Goal: Transaction & Acquisition: Purchase product/service

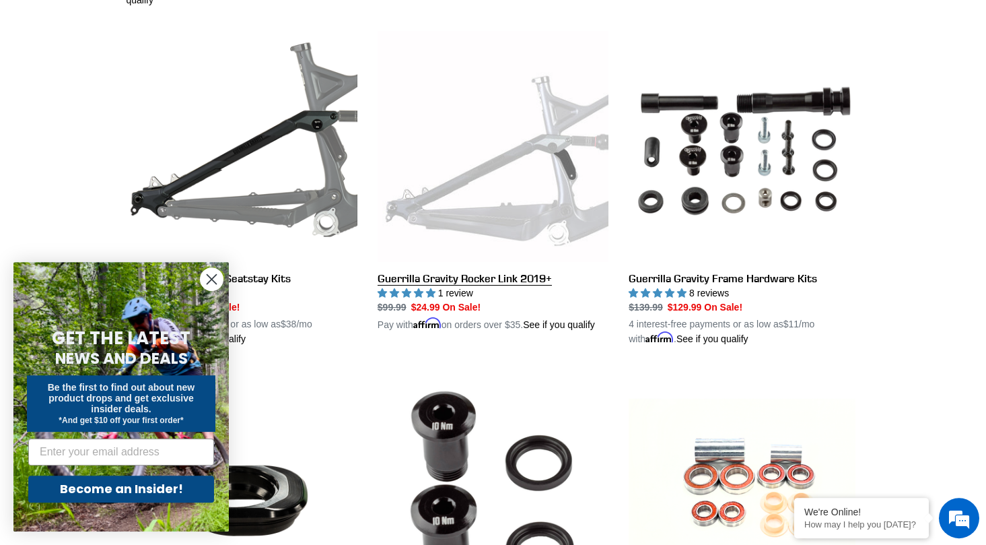
scroll to position [739, 0]
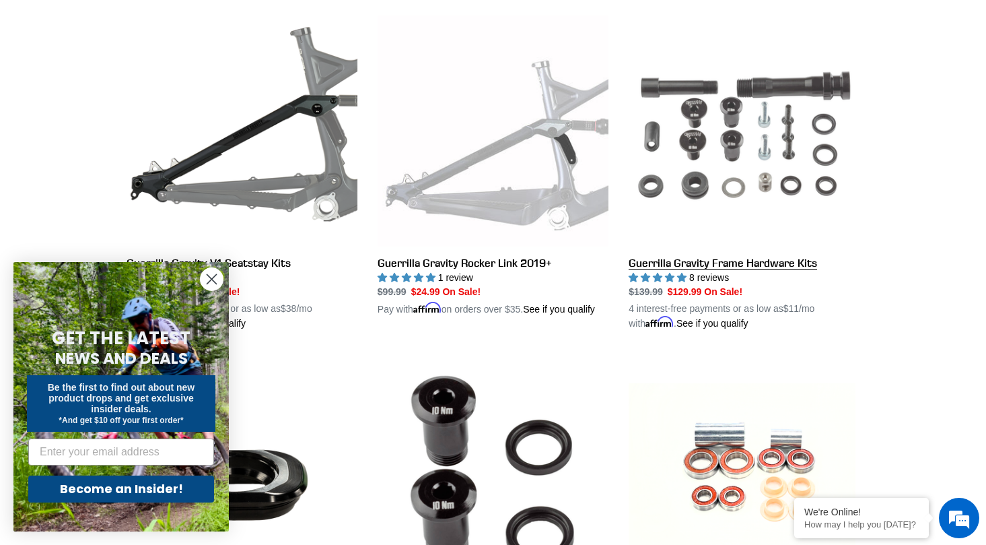
click at [757, 166] on link "Guerrilla Gravity Frame Hardware Kits" at bounding box center [744, 172] width 231 height 315
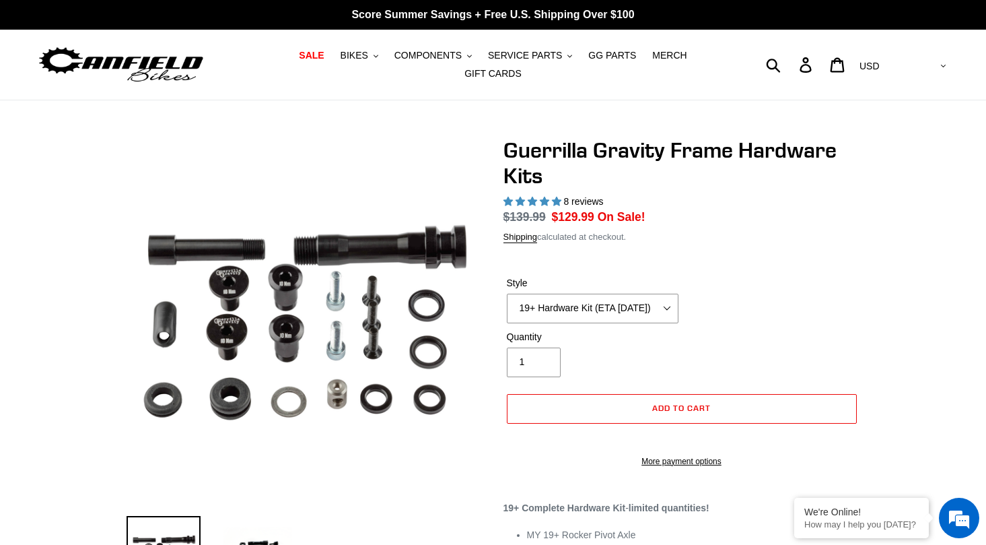
select select "highest-rating"
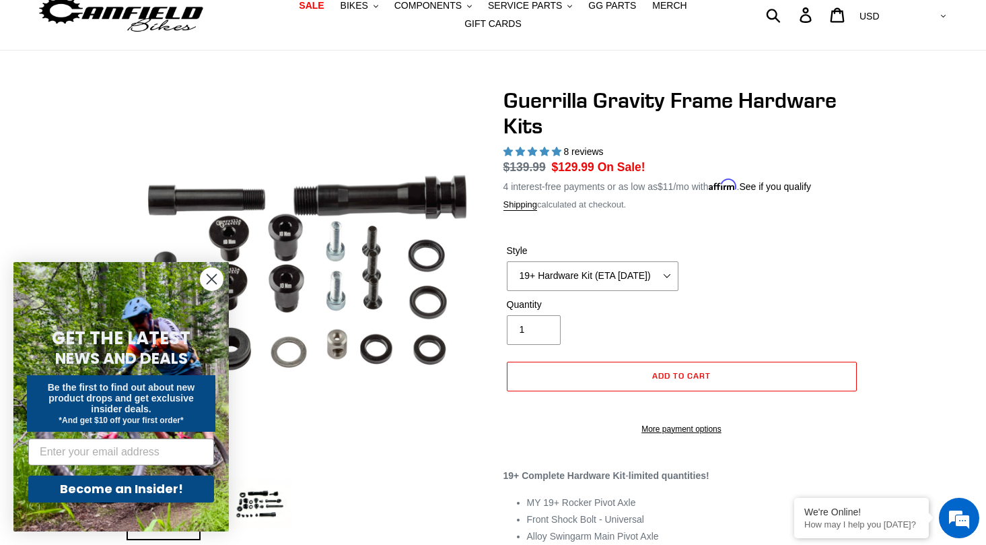
scroll to position [73, 0]
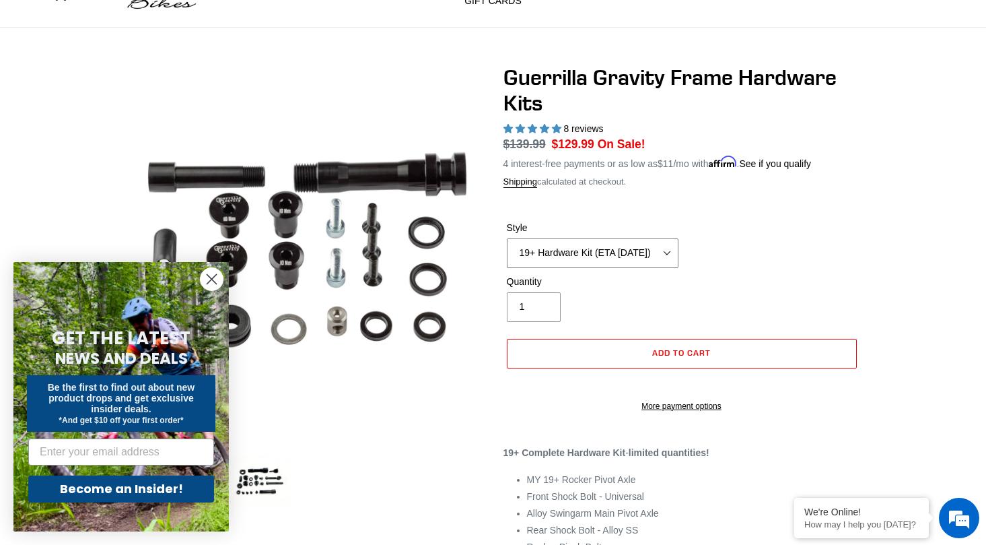
click at [507, 238] on select "19+ Hardware Kit (ETA [DATE]) 21+ V2 Trail Pistol Complete Hardware Kit" at bounding box center [593, 253] width 172 height 30
select select "21+ V2 Trail Pistol Complete Hardware Kit"
click option "21+ V2 Trail Pistol Complete Hardware Kit" at bounding box center [0, 0] width 0 height 0
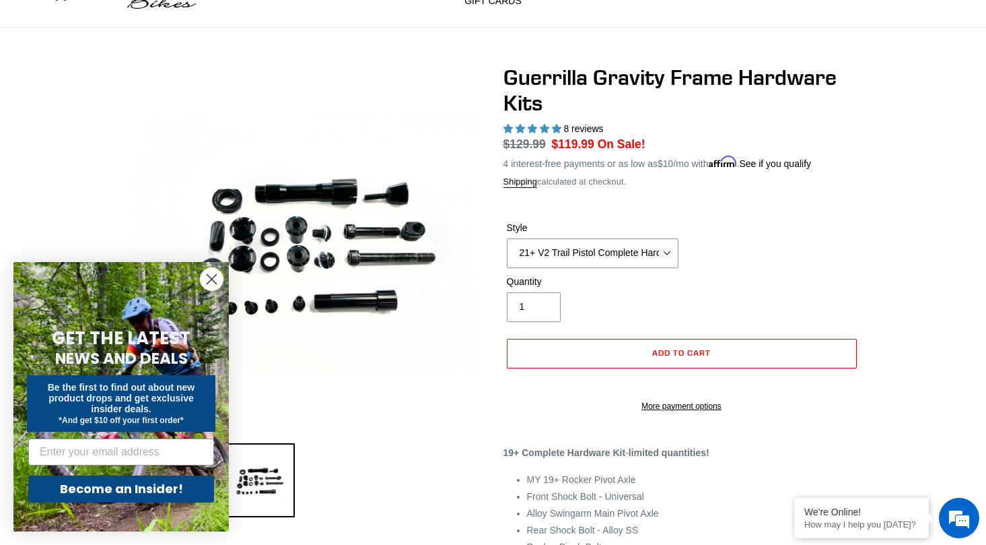
click at [214, 282] on icon "Close dialog" at bounding box center [211, 279] width 9 height 9
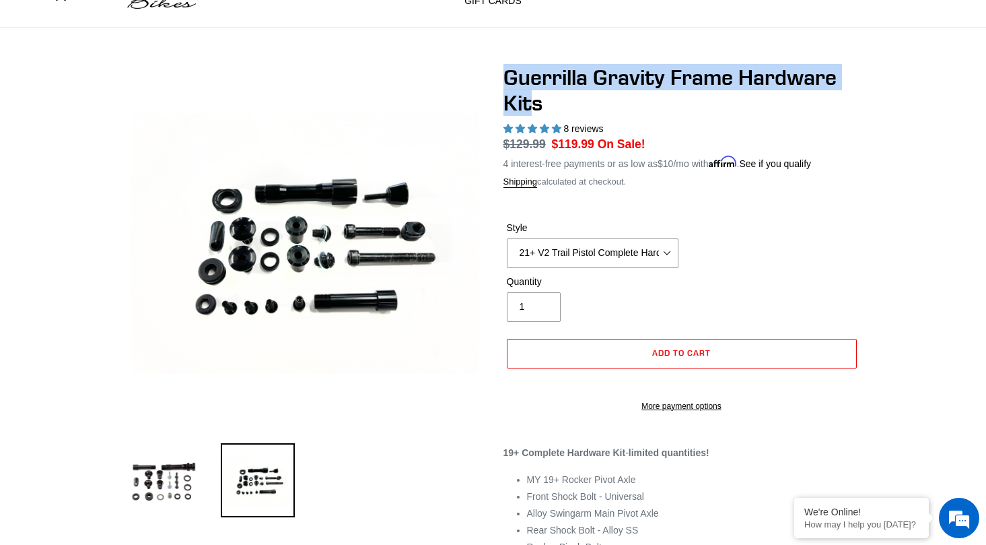
drag, startPoint x: 507, startPoint y: 71, endPoint x: 534, endPoint y: 92, distance: 34.1
click at [534, 92] on h1 "Guerrilla Gravity Frame Hardware Kits" at bounding box center [682, 91] width 357 height 52
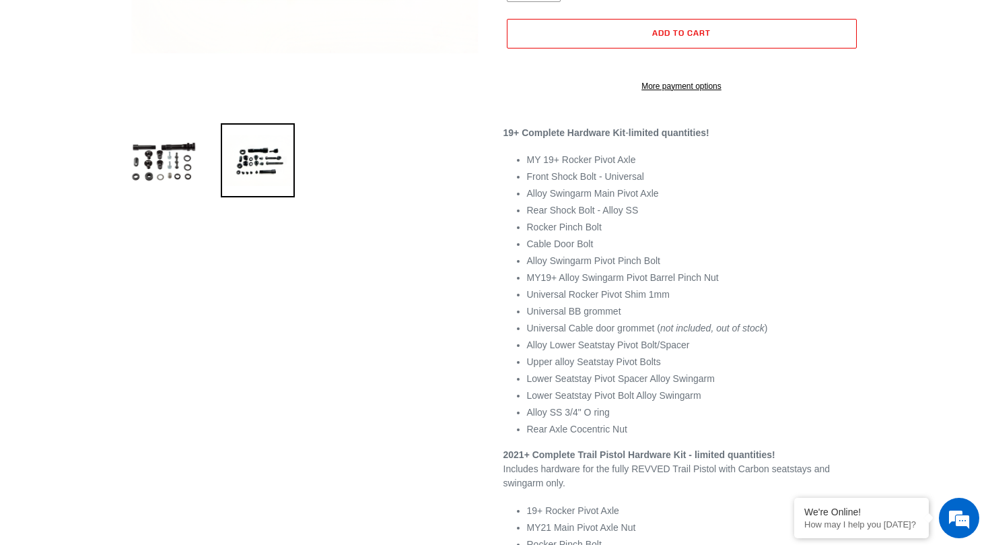
scroll to position [436, 0]
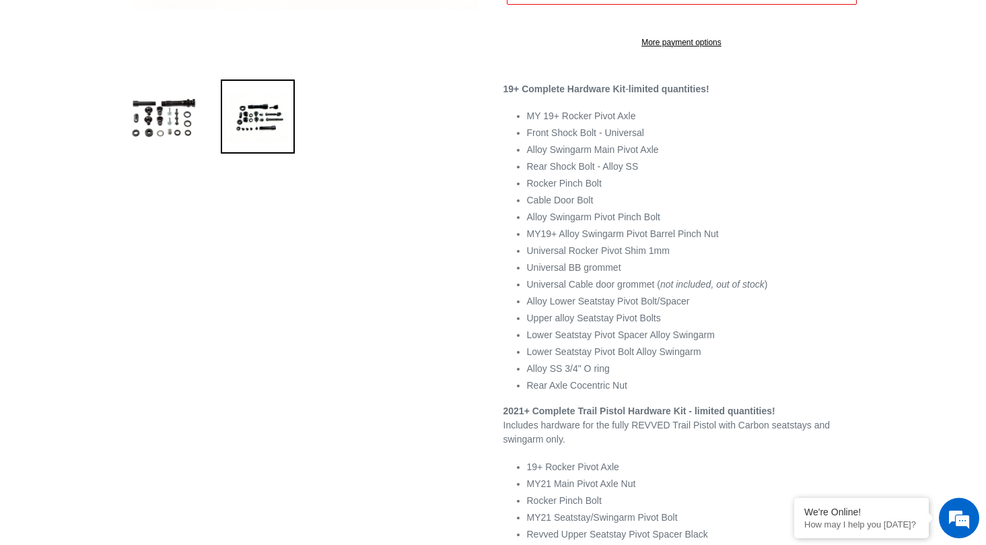
copy h1 "Guerrilla Gravity Frame Hardware Kit"
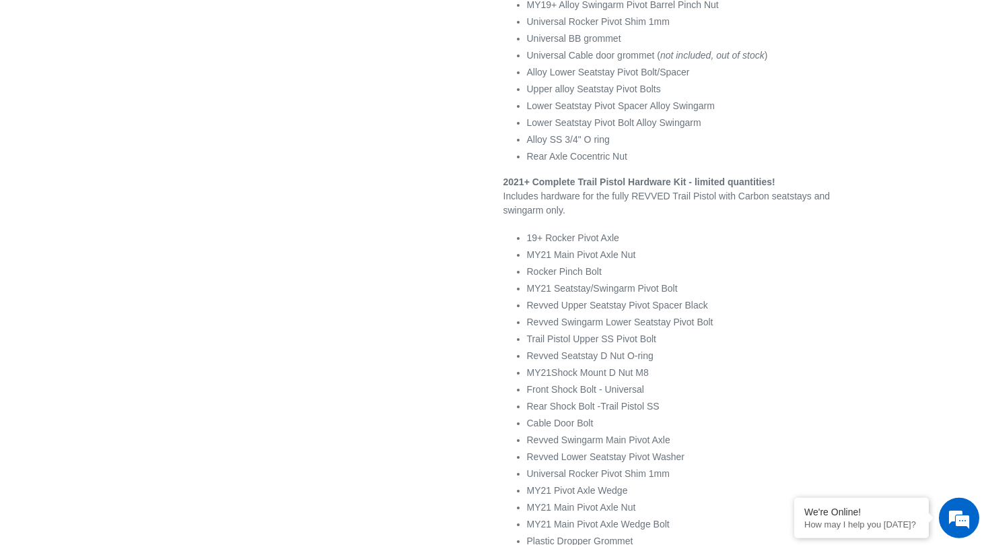
scroll to position [509, 0]
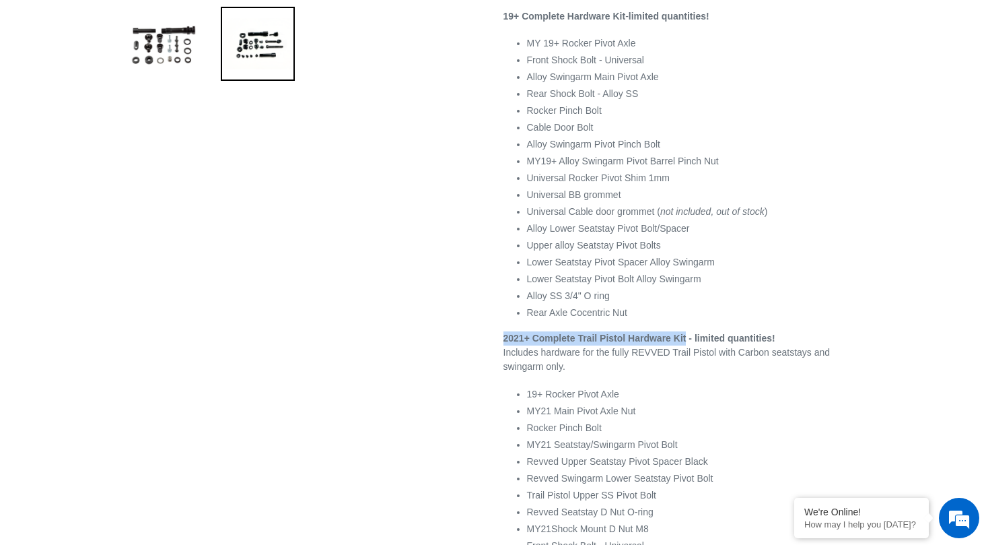
drag, startPoint x: 504, startPoint y: 352, endPoint x: 687, endPoint y: 349, distance: 183.2
click at [687, 343] on strong "2021+ Complete Trail Pistol Hardware Kit - limited quantities!" at bounding box center [640, 338] width 272 height 11
copy strong "2021+ Complete Trail Pistol Hardware Kit"
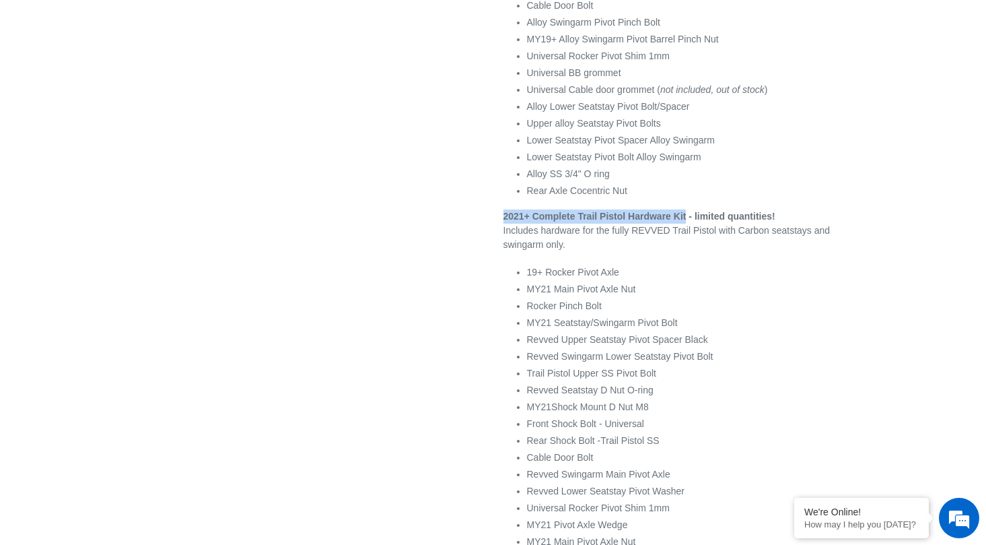
scroll to position [654, 0]
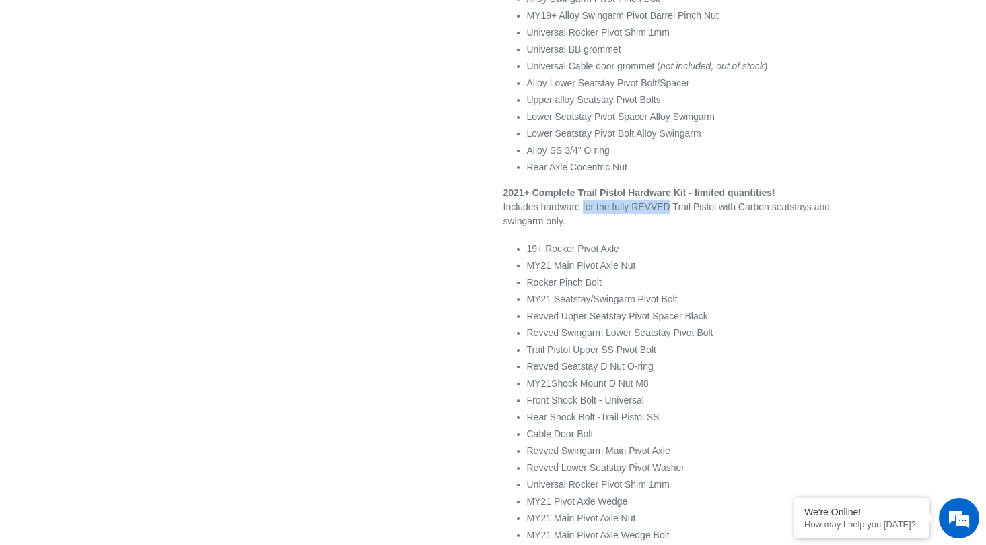
drag, startPoint x: 582, startPoint y: 217, endPoint x: 664, endPoint y: 221, distance: 82.9
click at [664, 221] on p "2021+ Complete Trail Pistol Hardware Kit - limited quantities! Includes hardwar…" at bounding box center [682, 207] width 357 height 42
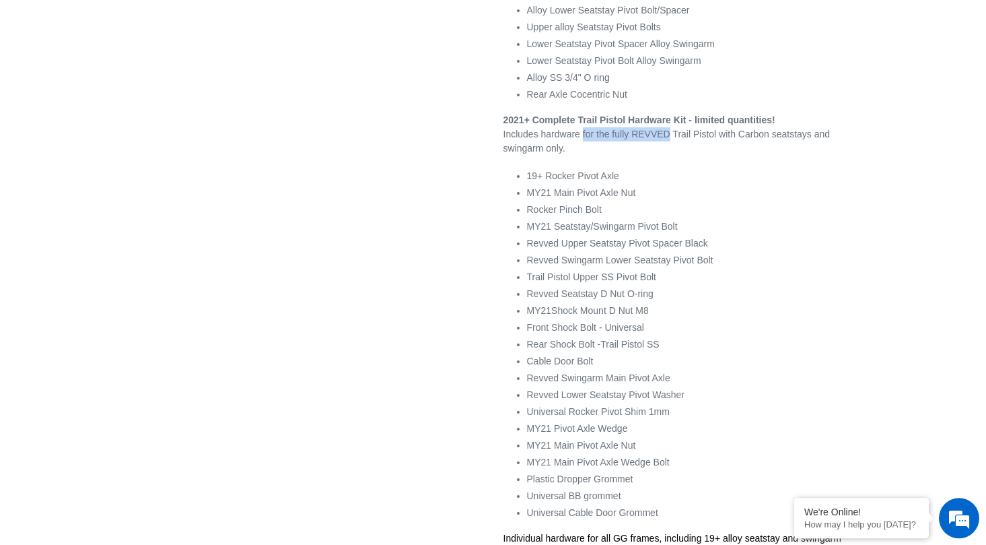
scroll to position [727, 0]
click at [659, 234] on li "MY21 Seatstay/Swingarm Pivot Bolt" at bounding box center [693, 226] width 333 height 14
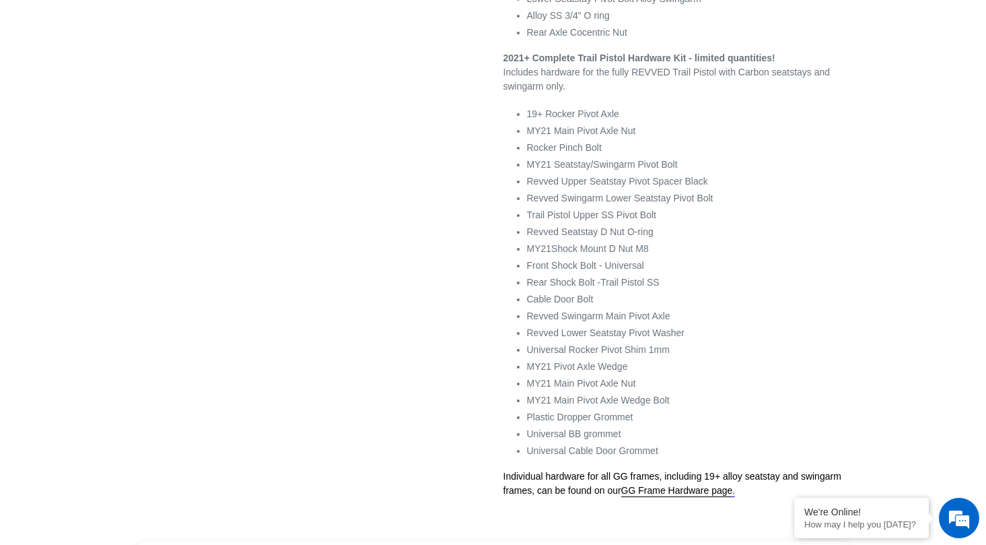
scroll to position [800, 0]
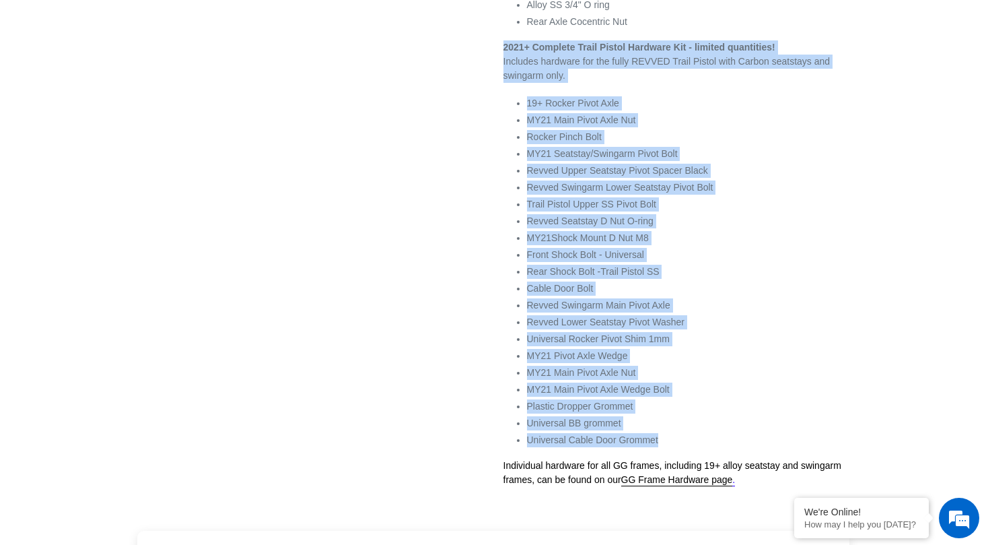
drag, startPoint x: 664, startPoint y: 459, endPoint x: 497, endPoint y: 58, distance: 434.6
copy div "2021+ Complete Trail Pistol Hardware Kit - limited quantities! Includes hardwar…"
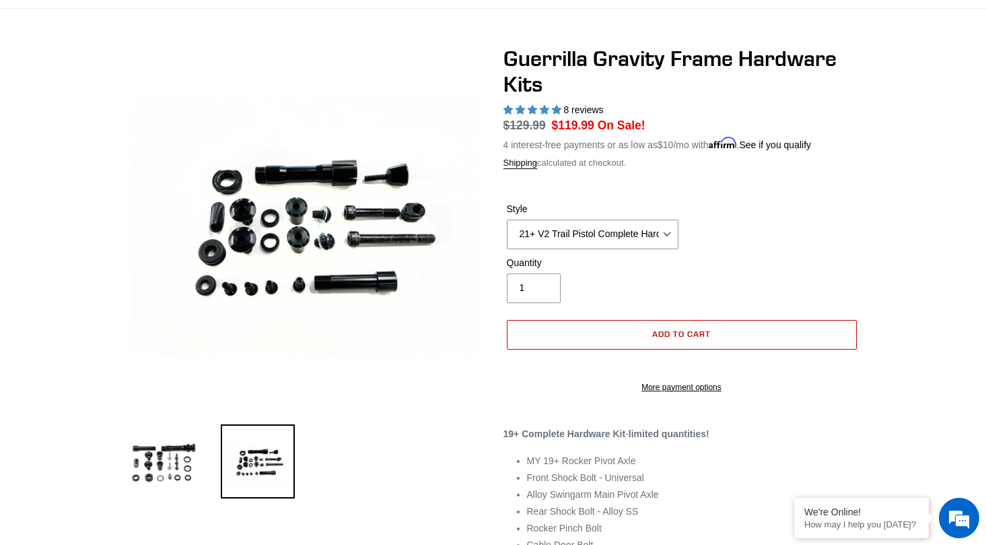
scroll to position [73, 0]
